Goal: Transaction & Acquisition: Purchase product/service

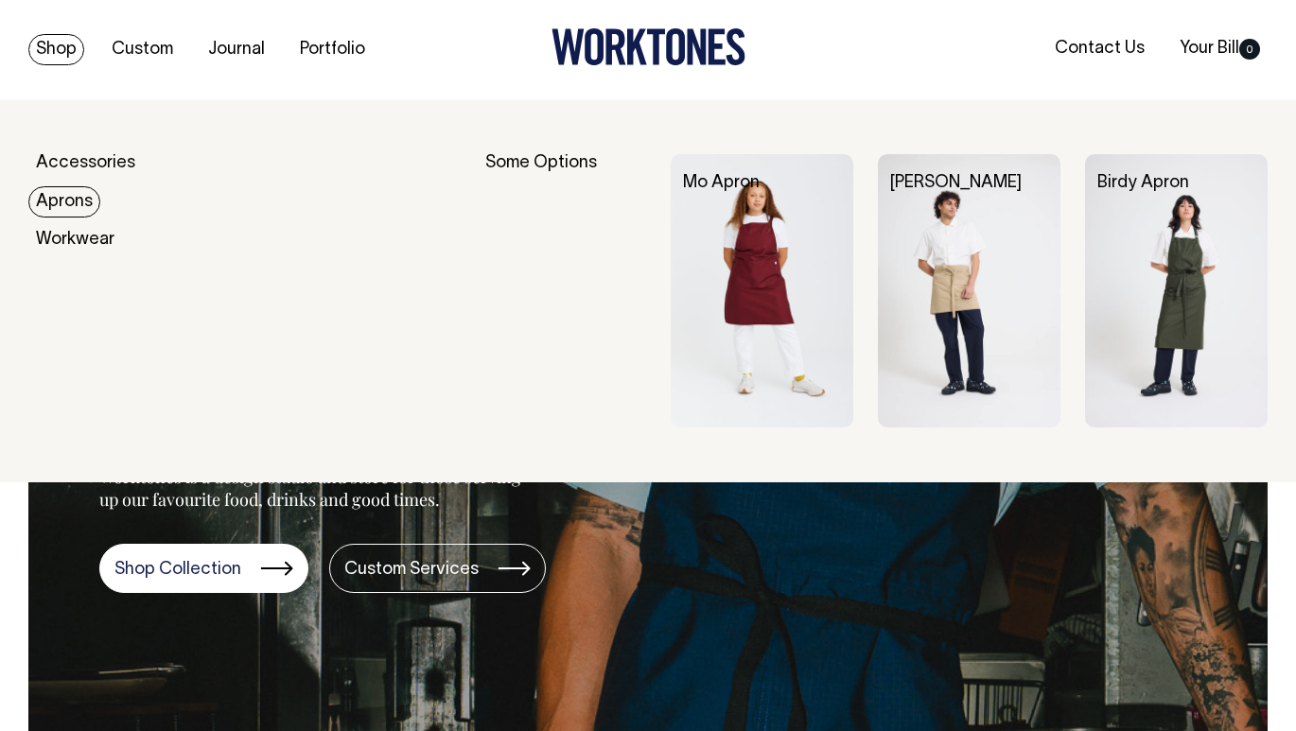
click at [45, 188] on link "Aprons" at bounding box center [64, 201] width 72 height 31
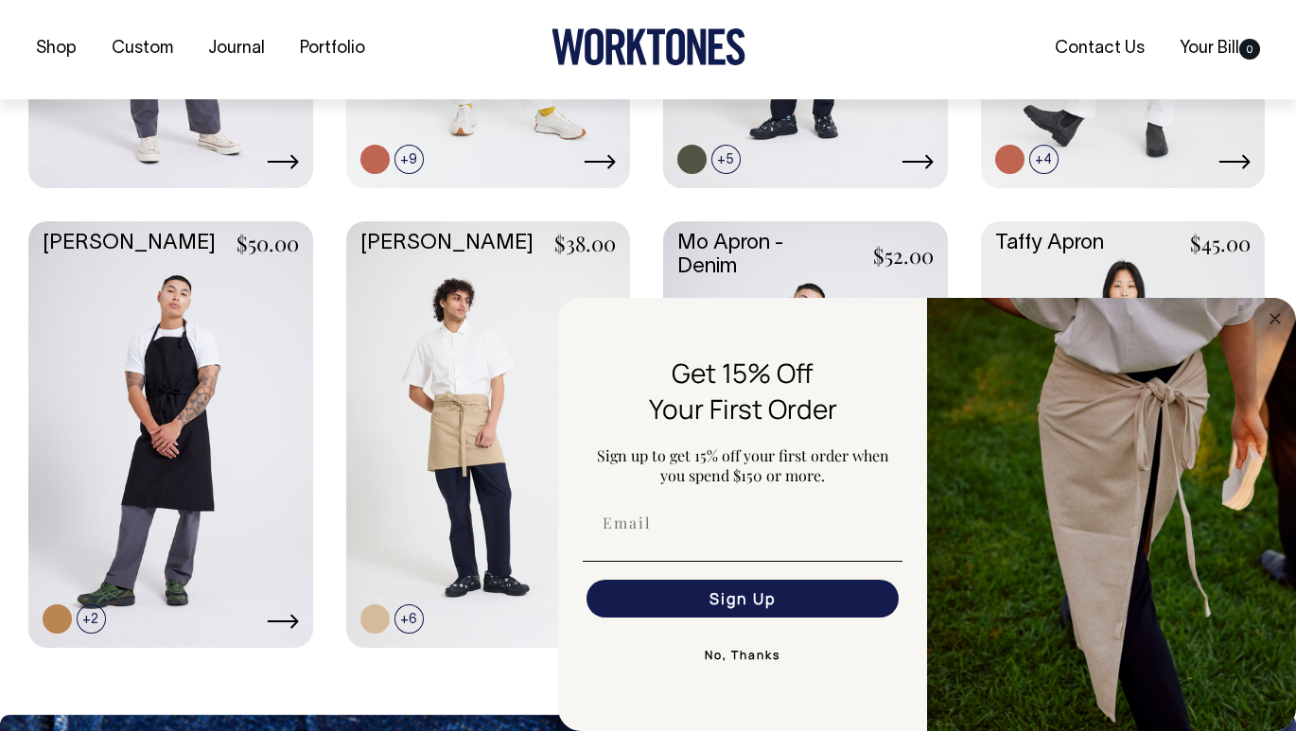
scroll to position [808, 0]
click at [1274, 317] on icon "Close dialog" at bounding box center [1275, 318] width 9 height 9
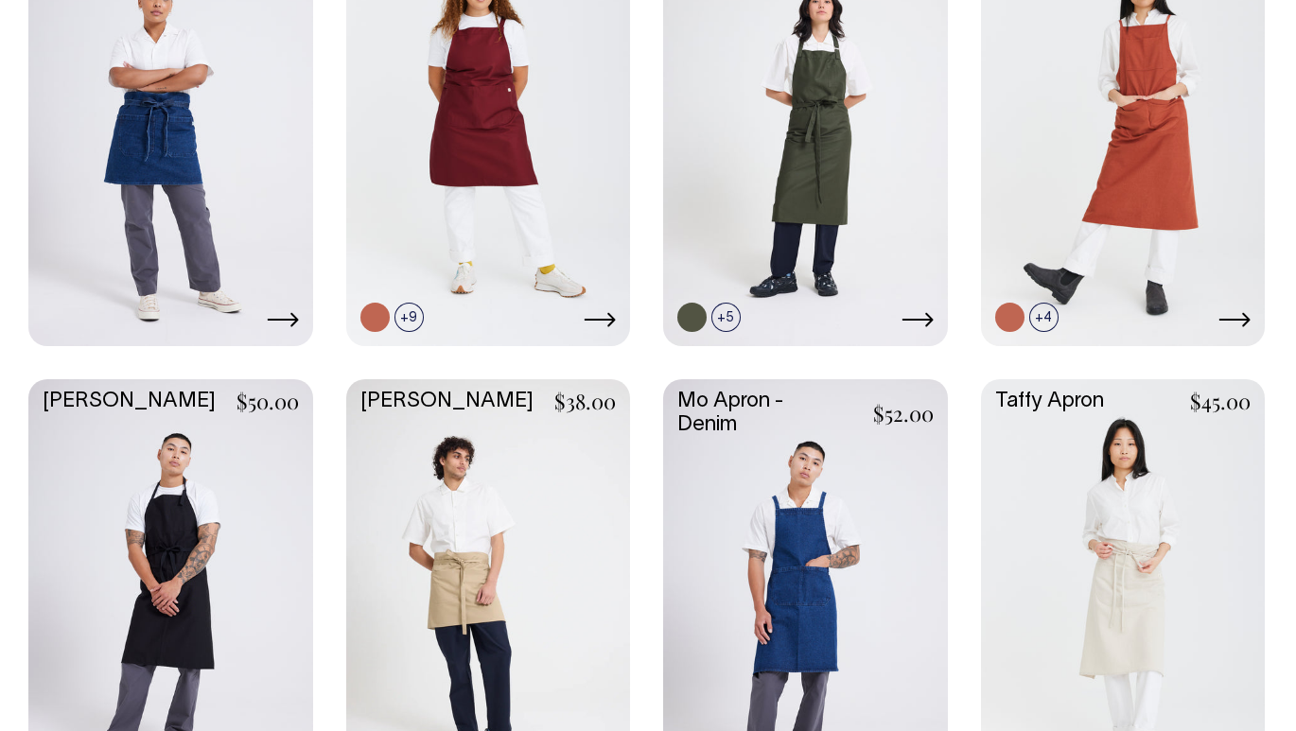
scroll to position [648, 0]
click at [804, 586] on link at bounding box center [805, 591] width 285 height 423
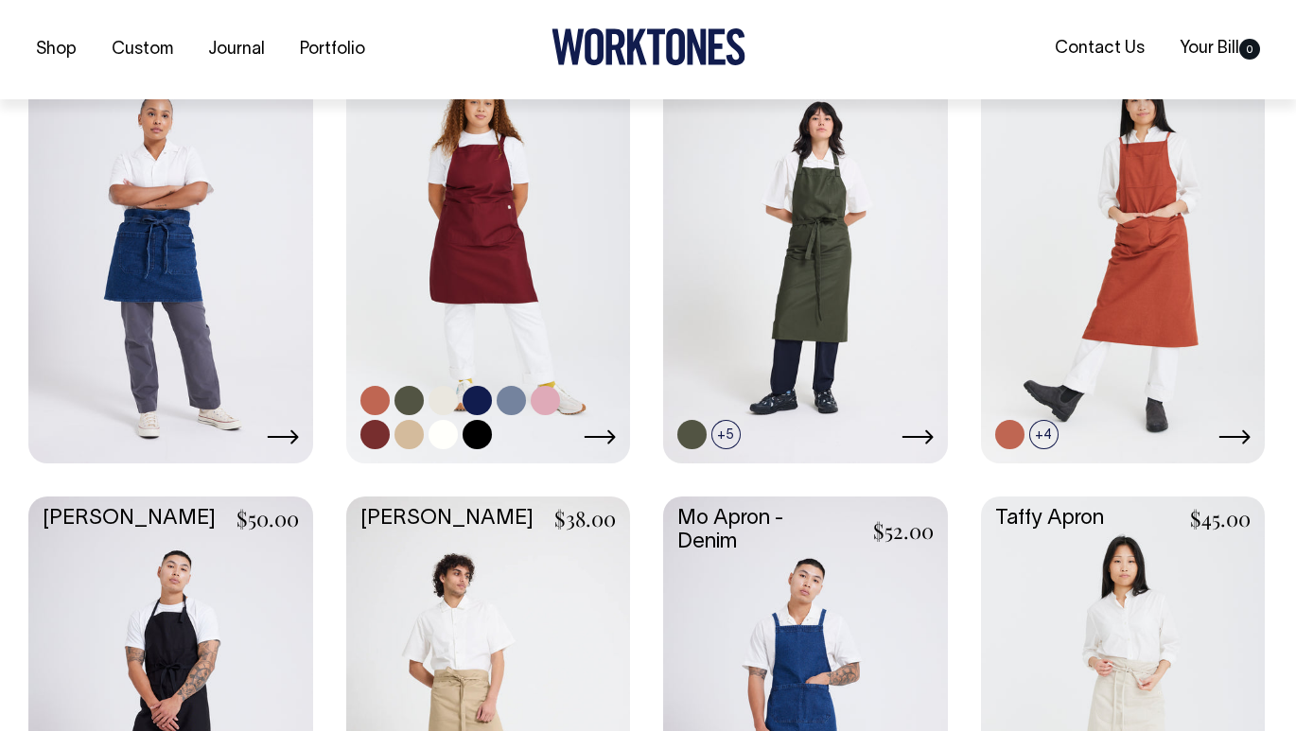
scroll to position [533, 0]
click at [473, 247] on link at bounding box center [488, 248] width 285 height 423
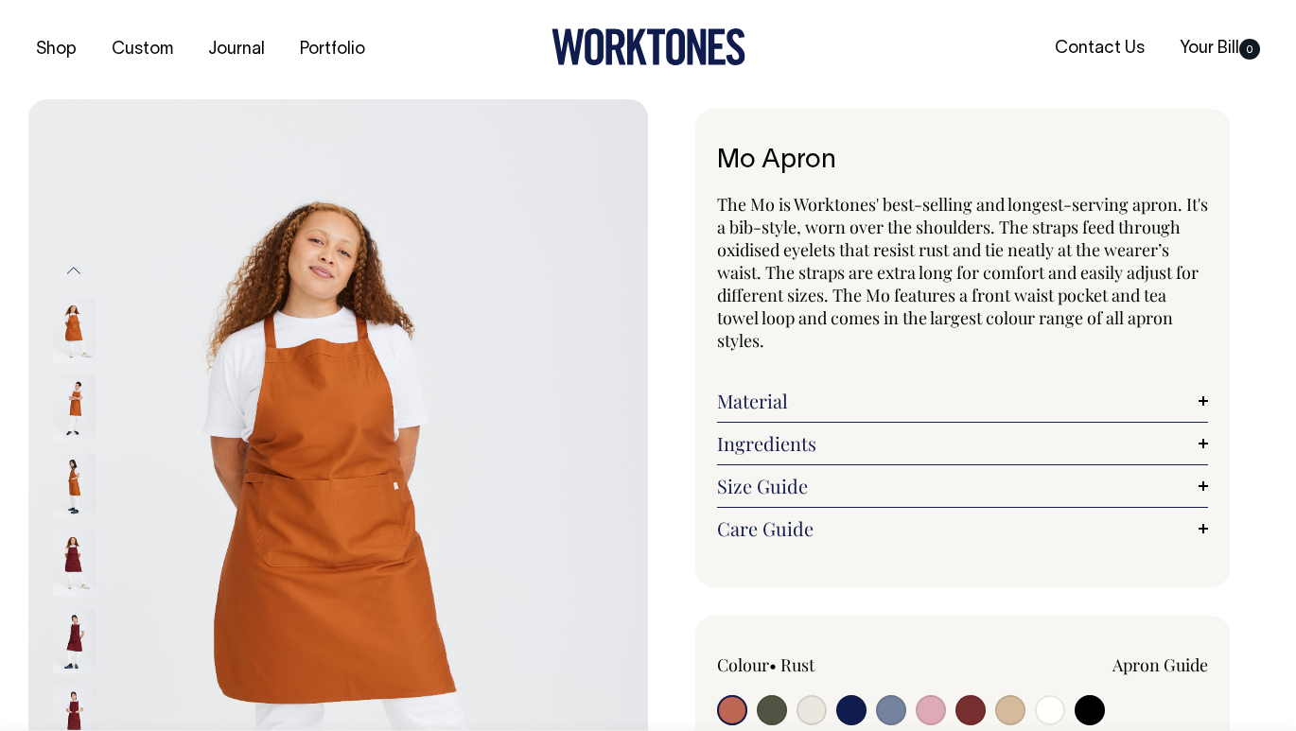
click at [814, 703] on input "radio" at bounding box center [812, 710] width 30 height 30
radio input "true"
select select "Natural"
